Goal: Task Accomplishment & Management: Use online tool/utility

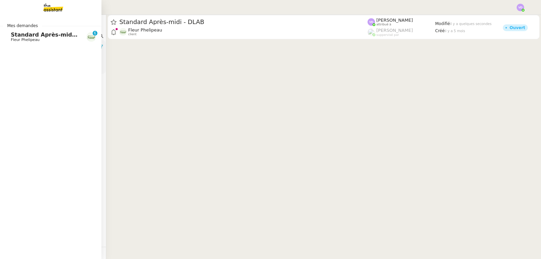
click at [22, 36] on span "Standard Après-midi - DLAB" at bounding box center [53, 34] width 85 height 6
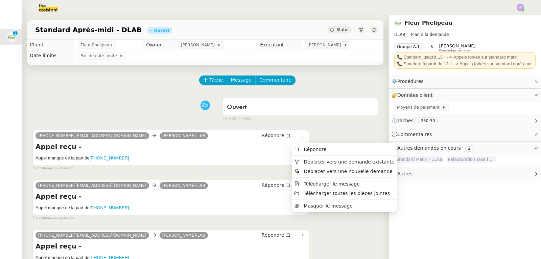
click at [300, 137] on icon at bounding box center [302, 136] width 4 height 4
click at [332, 161] on span "Déplacer vers une demande existante" at bounding box center [348, 161] width 91 height 5
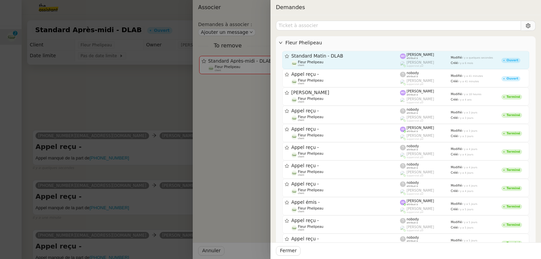
click at [332, 58] on div "Standard Matin - DLAB" at bounding box center [345, 56] width 109 height 6
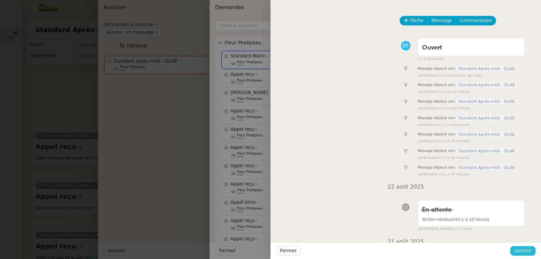
click at [519, 248] on span "Ajouter" at bounding box center [522, 250] width 17 height 8
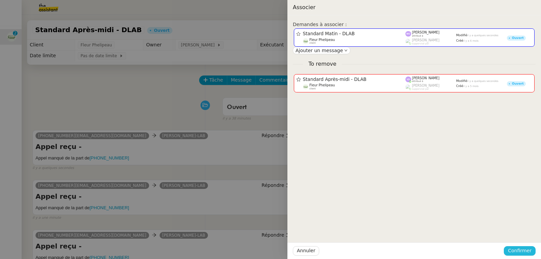
click at [519, 248] on span "Confirmer" at bounding box center [520, 250] width 24 height 8
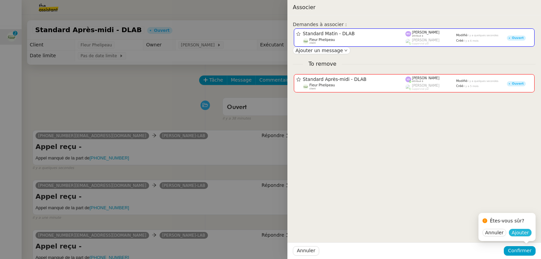
click at [522, 233] on span "Ajouter" at bounding box center [519, 232] width 17 height 7
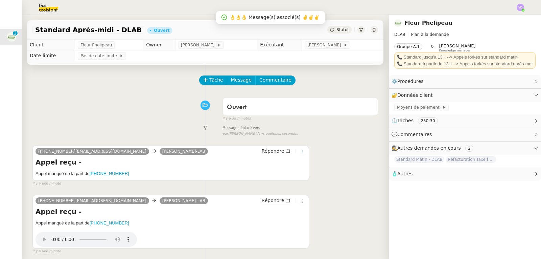
click at [300, 152] on icon at bounding box center [302, 151] width 4 height 4
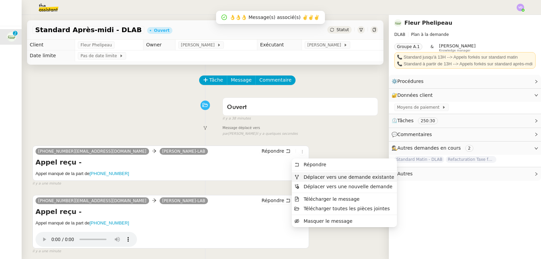
click at [314, 174] on span "Déplacer vers une demande existante" at bounding box center [348, 176] width 91 height 5
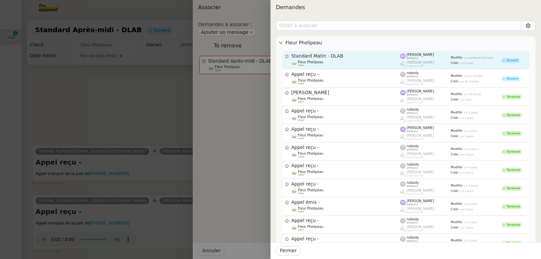
click at [376, 62] on div "Fleur Phelipeau client" at bounding box center [345, 63] width 109 height 7
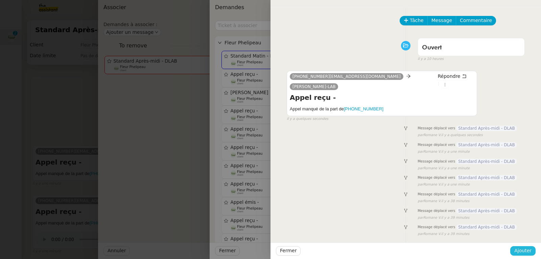
click at [523, 249] on span "Ajouter" at bounding box center [522, 250] width 17 height 8
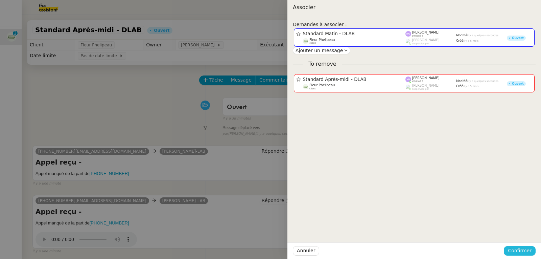
click at [516, 249] on span "Confirmer" at bounding box center [520, 250] width 24 height 8
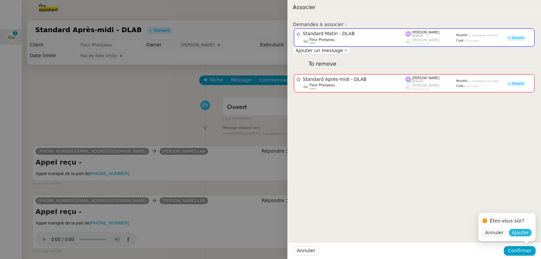
click at [518, 235] on span "Ajouter" at bounding box center [519, 232] width 17 height 7
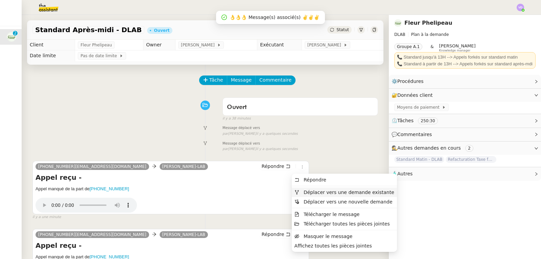
click at [311, 191] on span "Déplacer vers une demande existante" at bounding box center [348, 191] width 91 height 5
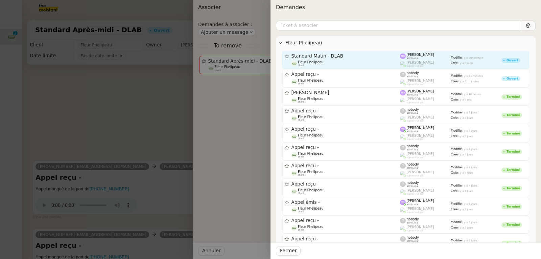
click at [349, 59] on div "Standard Matin - DLAB Fleur Phelipeau client" at bounding box center [345, 60] width 109 height 14
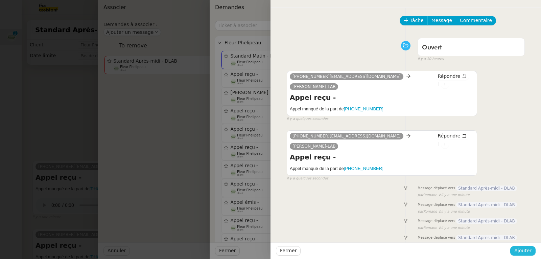
click at [522, 246] on button "Ajouter" at bounding box center [522, 250] width 25 height 9
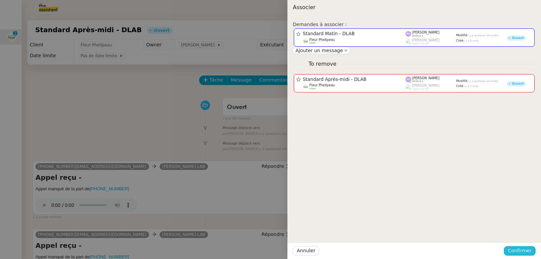
click at [527, 250] on span "Confirmer" at bounding box center [520, 250] width 24 height 8
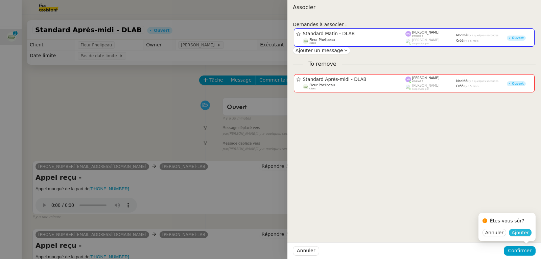
click at [521, 231] on span "Ajouter" at bounding box center [519, 232] width 17 height 7
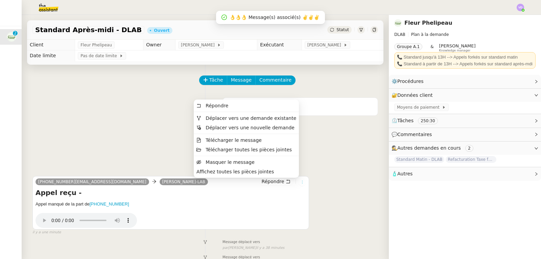
click at [300, 183] on icon at bounding box center [302, 182] width 4 height 4
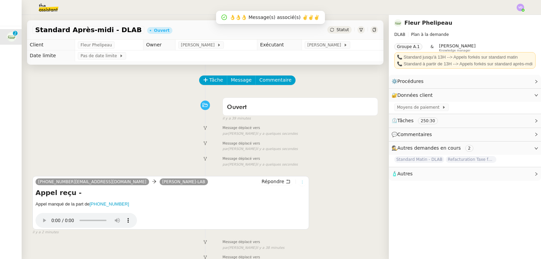
click at [300, 184] on icon at bounding box center [302, 182] width 4 height 4
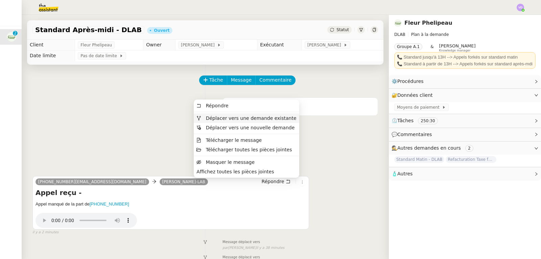
click at [286, 118] on span "Déplacer vers une demande existante" at bounding box center [251, 117] width 91 height 5
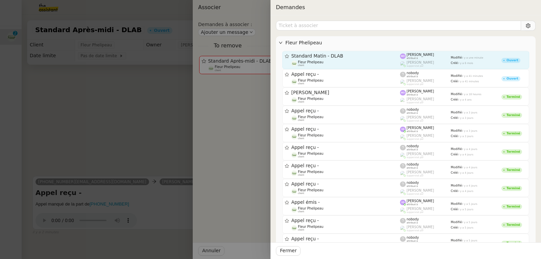
click at [344, 61] on div "Standard Matin - DLAB Fleur Phelipeau client" at bounding box center [345, 60] width 109 height 14
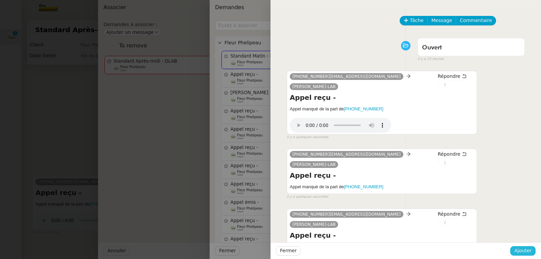
click at [521, 250] on span "Ajouter" at bounding box center [522, 250] width 17 height 8
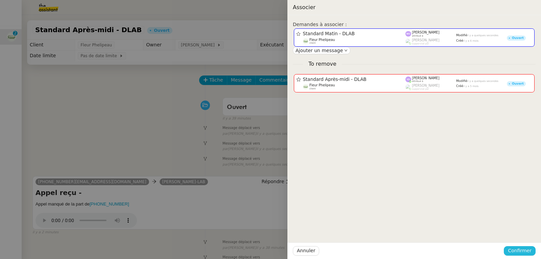
click at [521, 250] on span "Confirmer" at bounding box center [520, 250] width 24 height 8
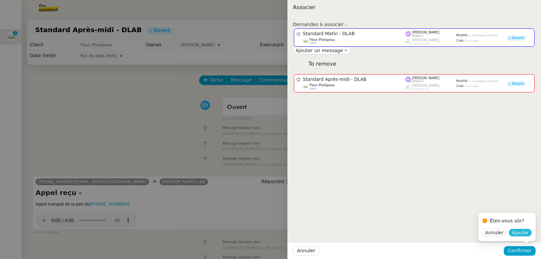
click at [520, 233] on span "Ajouter" at bounding box center [519, 232] width 17 height 7
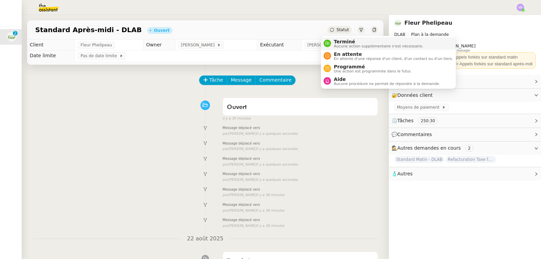
click at [339, 42] on span "Terminé" at bounding box center [378, 41] width 89 height 5
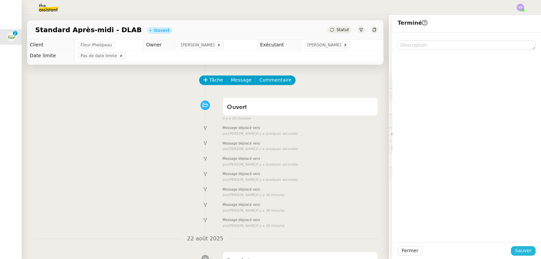
click at [523, 252] on span "Sauver" at bounding box center [523, 250] width 17 height 8
